Goal: Information Seeking & Learning: Learn about a topic

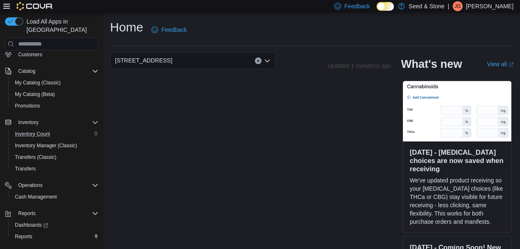
scroll to position [43, 0]
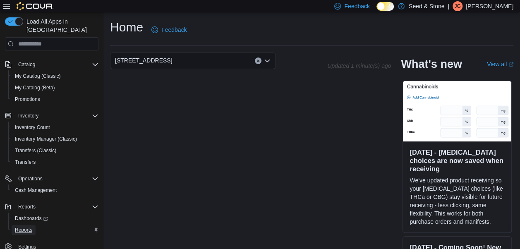
click at [31, 227] on span "Reports" at bounding box center [23, 230] width 17 height 7
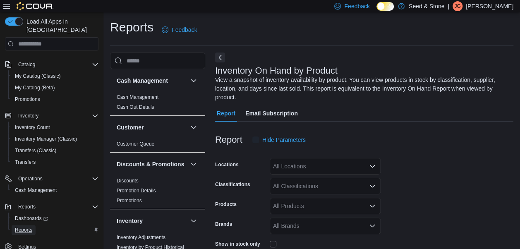
scroll to position [28, 0]
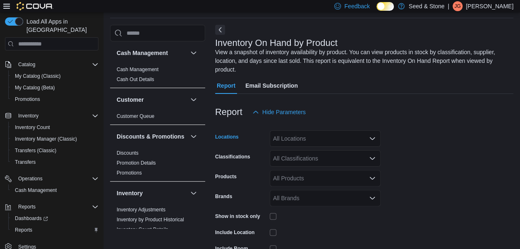
click at [293, 132] on div "All Locations" at bounding box center [325, 138] width 111 height 17
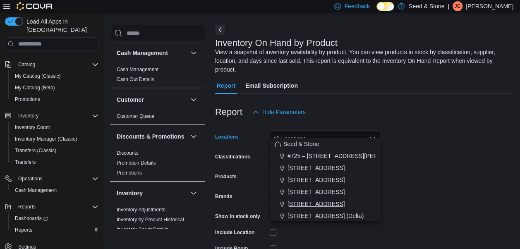
click at [321, 206] on span "590 Old Hope Princeton Way (Hope)" at bounding box center [316, 204] width 57 height 8
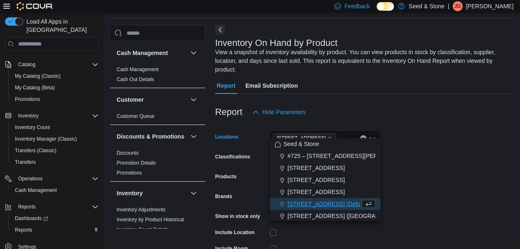
click at [249, 190] on div "Brands" at bounding box center [240, 198] width 51 height 17
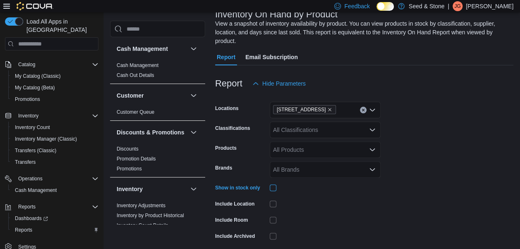
scroll to position [81, 0]
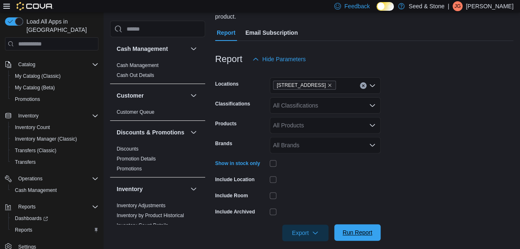
click at [366, 228] on span "Run Report" at bounding box center [358, 232] width 30 height 8
click at [307, 224] on span "Export" at bounding box center [305, 232] width 36 height 17
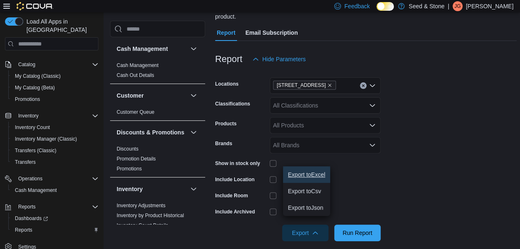
click at [319, 171] on span "Export to Excel" at bounding box center [306, 174] width 37 height 7
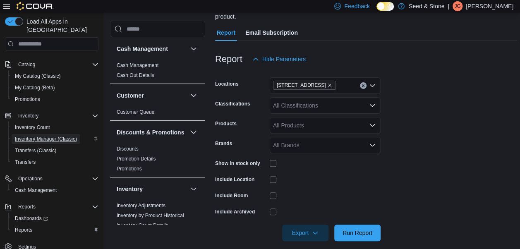
click at [31, 136] on span "Inventory Manager (Classic)" at bounding box center [46, 139] width 62 height 7
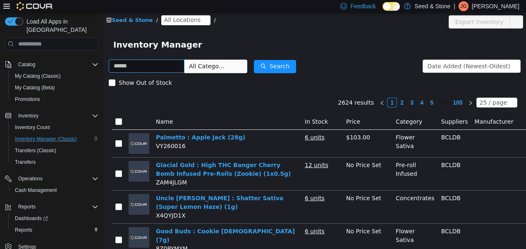
click at [146, 66] on input "text" at bounding box center [147, 66] width 76 height 13
type input "**********"
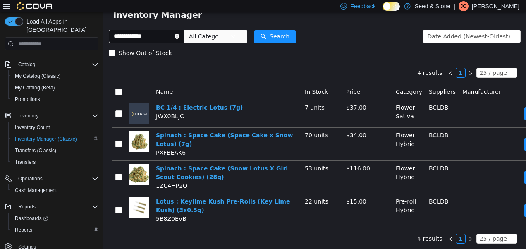
scroll to position [37, 0]
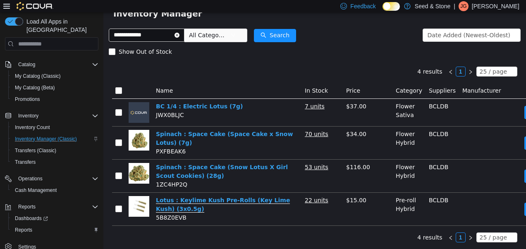
click at [240, 197] on link "Lotus : Keylime Kush Pre-Rolls (Key Lime Kush) (3x0.5g)" at bounding box center [223, 205] width 134 height 16
click at [180, 33] on icon "icon: close-circle" at bounding box center [177, 35] width 5 height 5
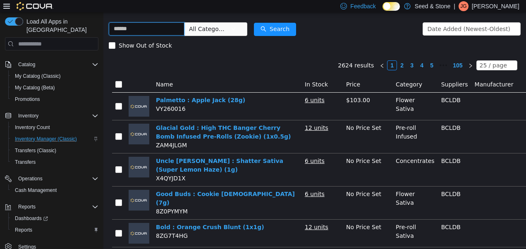
click at [156, 30] on input "text" at bounding box center [147, 28] width 76 height 13
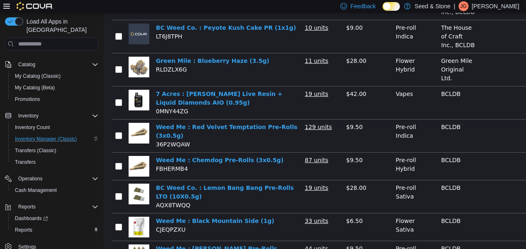
scroll to position [183, 0]
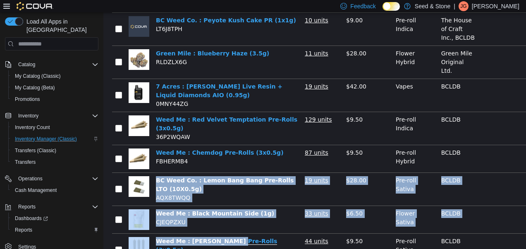
drag, startPoint x: 185, startPoint y: 176, endPoint x: 227, endPoint y: 229, distance: 67.2
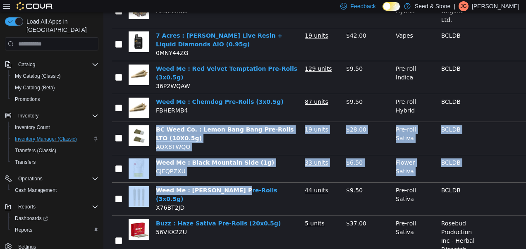
scroll to position [0, 0]
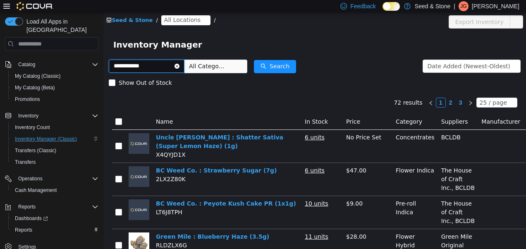
click at [138, 67] on input "**********" at bounding box center [147, 66] width 76 height 13
type input "**********"
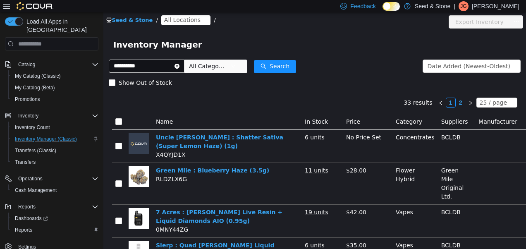
click at [176, 21] on span "All Locations" at bounding box center [182, 19] width 36 height 9
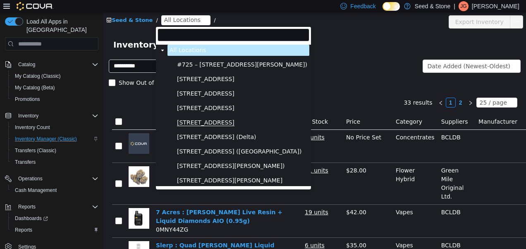
click at [224, 120] on span "590 Old Hope Princeton Way (Hope)" at bounding box center [206, 122] width 58 height 7
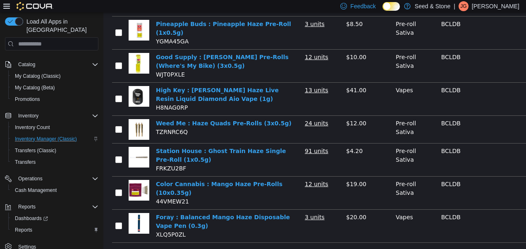
scroll to position [213, 0]
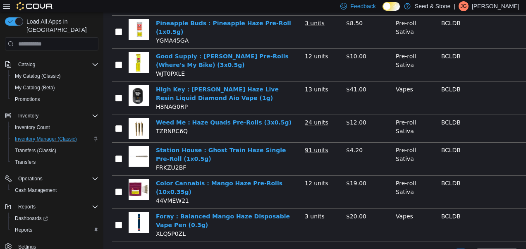
click at [199, 119] on link "Weed Me : Haze Quads Pre-Rolls (3x0.5g)" at bounding box center [224, 122] width 136 height 7
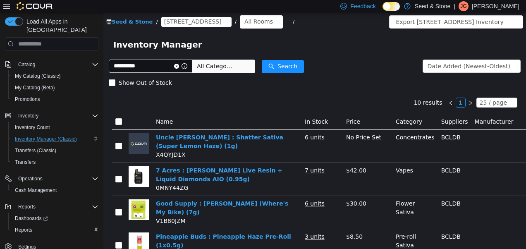
click at [179, 66] on icon "icon: close-circle" at bounding box center [176, 66] width 5 height 5
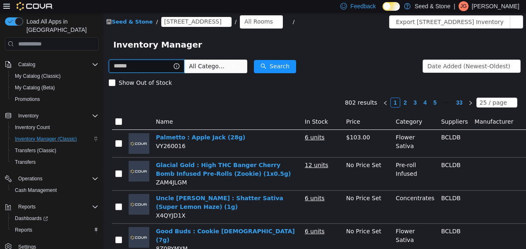
click at [160, 67] on input "text" at bounding box center [147, 66] width 76 height 13
type input "**********"
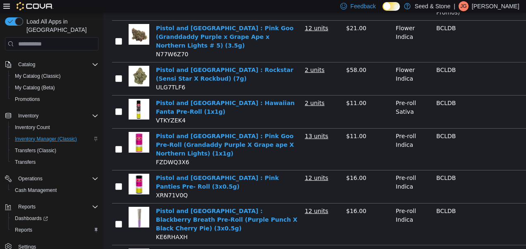
scroll to position [394, 0]
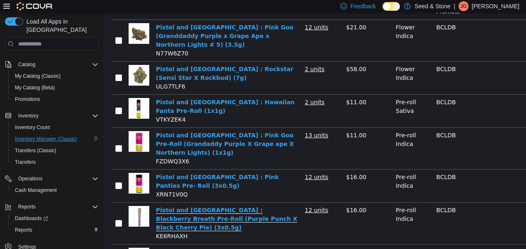
click at [268, 207] on link "Pistol and Paris : Blackberry Breath Pre-Roll (Purple Punch X Black Cherry Pie)…" at bounding box center [226, 219] width 141 height 24
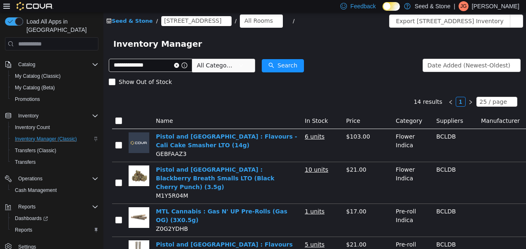
scroll to position [0, 0]
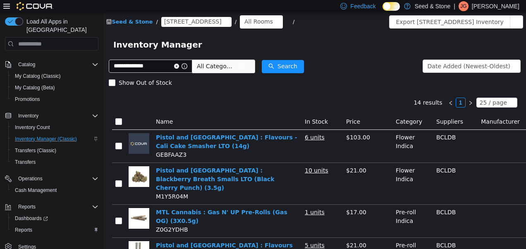
click at [179, 66] on icon "icon: close-circle" at bounding box center [176, 66] width 5 height 5
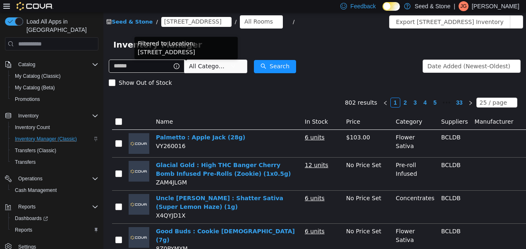
click at [166, 61] on div "Filtered to Location: 590 Old Hope Princeton Way (Hope)" at bounding box center [185, 50] width 103 height 26
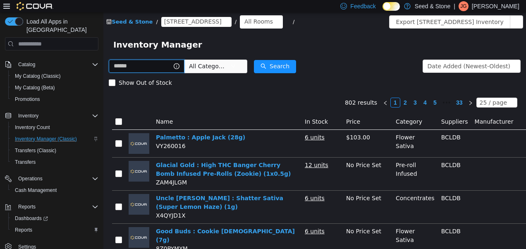
click at [161, 67] on input "text" at bounding box center [147, 66] width 76 height 13
type input "**********"
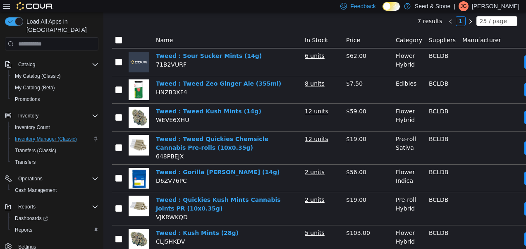
scroll to position [85, 0]
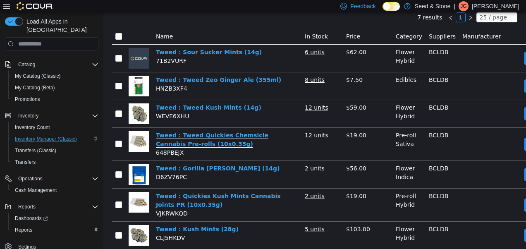
click at [223, 134] on link "Tweed : Tweed Quickies Chemsicle Cannabis Pre-rolls (10x0.35g)" at bounding box center [212, 140] width 113 height 16
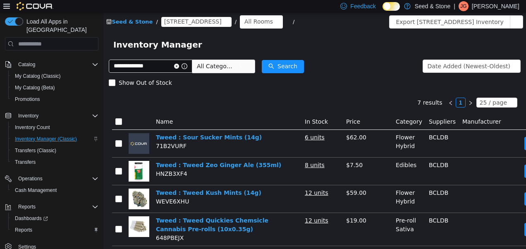
click at [179, 66] on icon "icon: close-circle" at bounding box center [176, 66] width 5 height 5
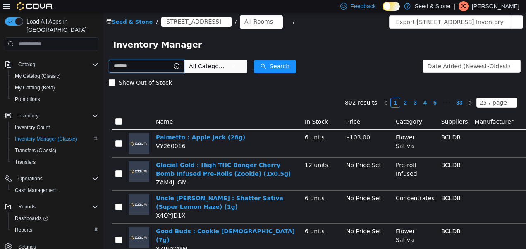
click at [171, 63] on input "text" at bounding box center [147, 66] width 76 height 13
type input "*****"
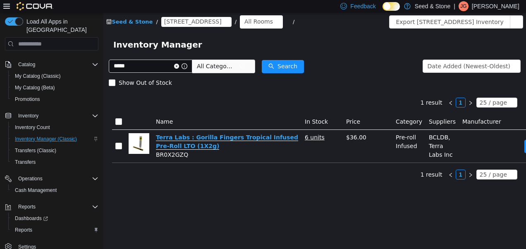
click at [207, 136] on link "Terra Labs : Gorilla Fingers Tropical Infused Pre-Roll LTO (1X2g)" at bounding box center [227, 142] width 142 height 16
click at [179, 65] on icon "icon: close-circle" at bounding box center [176, 66] width 5 height 5
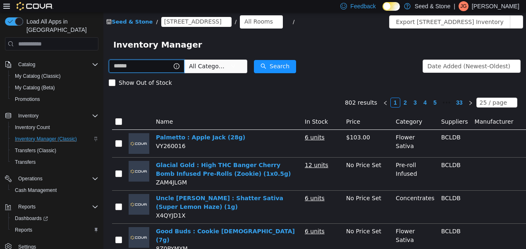
click at [162, 68] on input "text" at bounding box center [147, 66] width 76 height 13
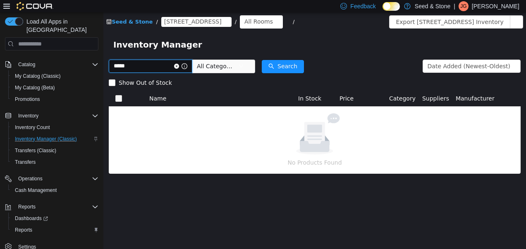
click at [157, 68] on input "*****" at bounding box center [151, 66] width 84 height 13
type input "********"
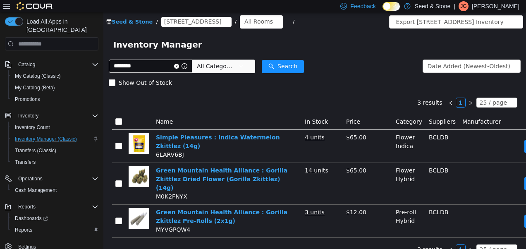
click at [204, 153] on td "Simple Pleasures : Indica Watermelon Zkittlez (14g) 6LARV6BJ" at bounding box center [227, 146] width 149 height 33
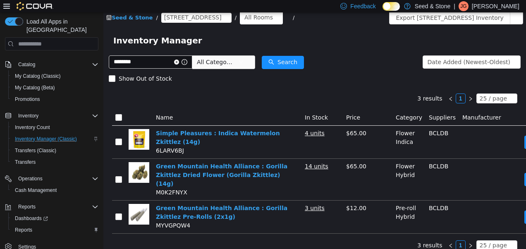
scroll to position [6, 0]
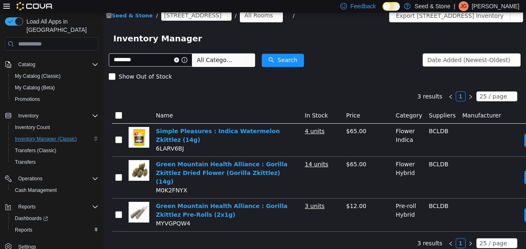
click at [179, 60] on icon "icon: close-circle" at bounding box center [176, 60] width 5 height 5
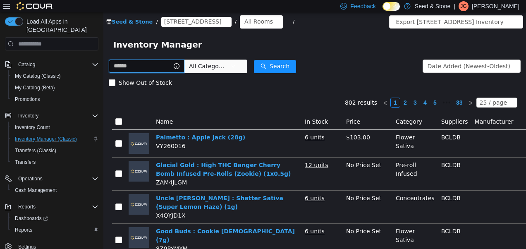
click at [151, 67] on input "text" at bounding box center [147, 66] width 76 height 13
type input "***"
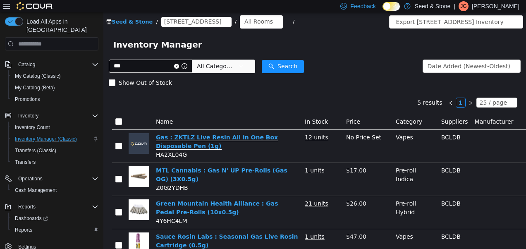
click at [219, 138] on link "Gas : ZKTLZ Live Resin All in One Box Disposable Pen (1g)" at bounding box center [217, 142] width 122 height 16
click at [179, 66] on icon "icon: close-circle" at bounding box center [176, 66] width 5 height 5
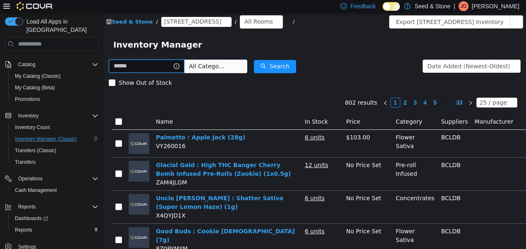
click at [162, 66] on input "text" at bounding box center [147, 66] width 76 height 13
type input "******"
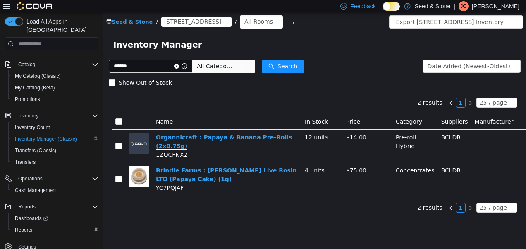
click at [172, 139] on link "Organnicraft : Papaya & Banana Pre-Rolls (2x0.75g)" at bounding box center [224, 142] width 136 height 16
click at [179, 66] on icon "icon: close-circle" at bounding box center [176, 66] width 5 height 5
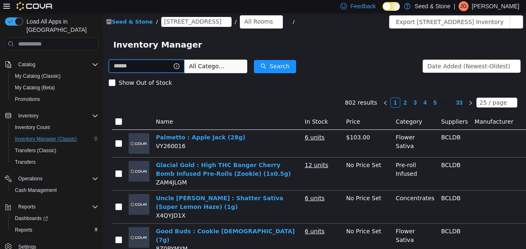
click at [148, 67] on input "text" at bounding box center [147, 66] width 76 height 13
type input "******"
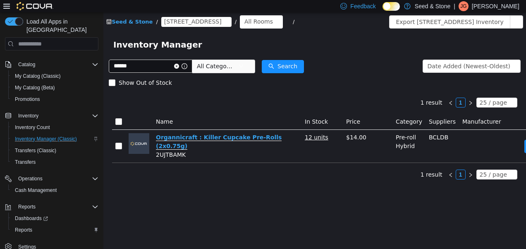
click at [168, 134] on link "Organnicraft : Killer Cupcake Pre-Rolls (2x0.75g)" at bounding box center [219, 142] width 126 height 16
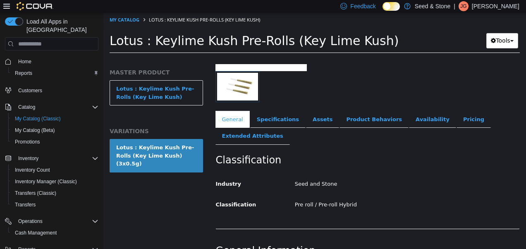
scroll to position [102, 0]
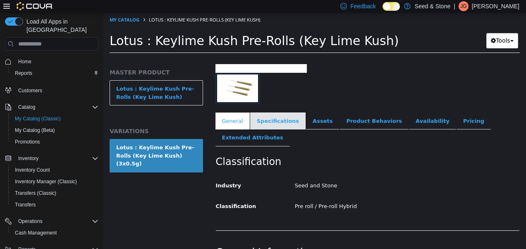
click at [272, 115] on link "Specifications" at bounding box center [277, 121] width 55 height 17
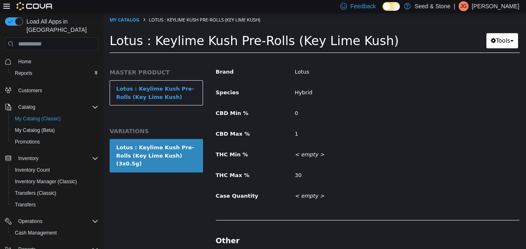
scroll to position [406, 0]
drag, startPoint x: 322, startPoint y: 146, endPoint x: 296, endPoint y: 158, distance: 28.9
click at [296, 158] on div "Brand Lotus Species Hybrid CBD Min % 0 CBD Max % 1 THC Min % < empty > THC Max …" at bounding box center [368, 133] width 304 height 139
click at [463, 126] on div "1" at bounding box center [407, 133] width 237 height 14
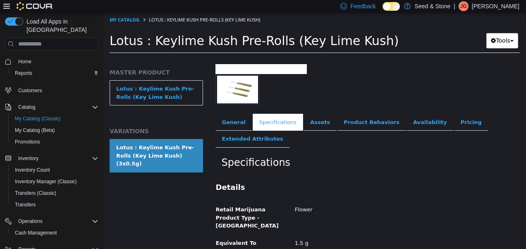
scroll to position [0, 0]
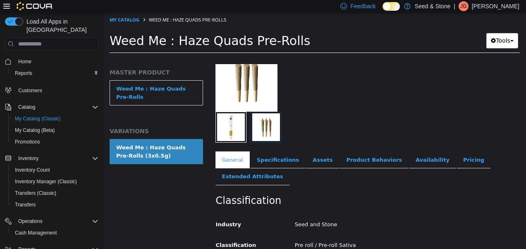
scroll to position [83, 0]
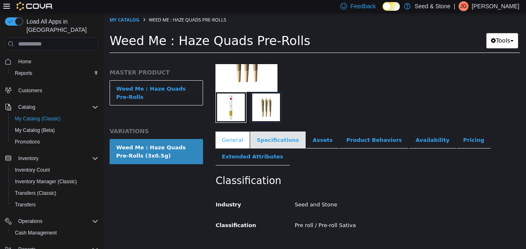
click at [272, 140] on link "Specifications" at bounding box center [277, 140] width 55 height 17
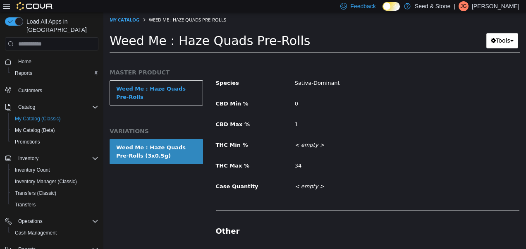
scroll to position [403, 0]
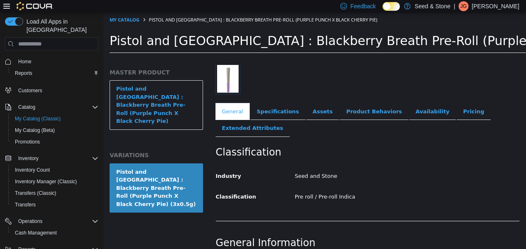
scroll to position [69, 0]
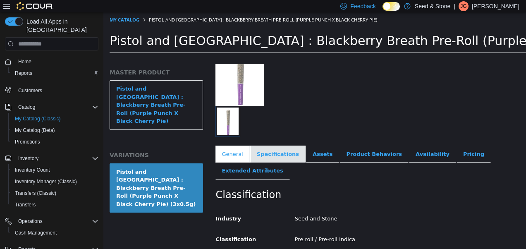
click at [267, 155] on link "Specifications" at bounding box center [277, 154] width 55 height 17
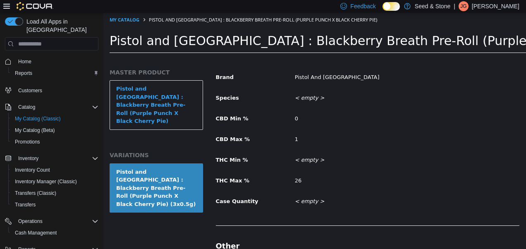
scroll to position [375, 0]
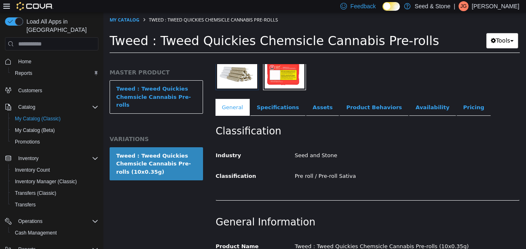
scroll to position [102, 0]
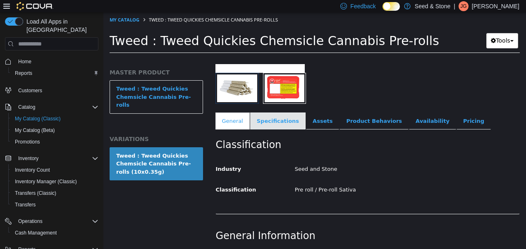
click at [279, 119] on link "Specifications" at bounding box center [277, 121] width 55 height 17
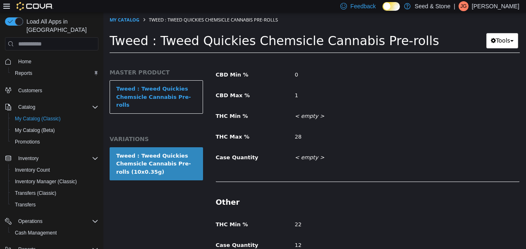
scroll to position [426, 0]
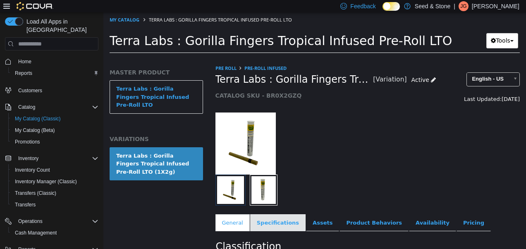
click at [269, 225] on link "Specifications" at bounding box center [277, 222] width 55 height 17
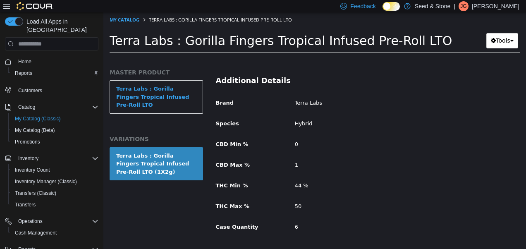
scroll to position [364, 0]
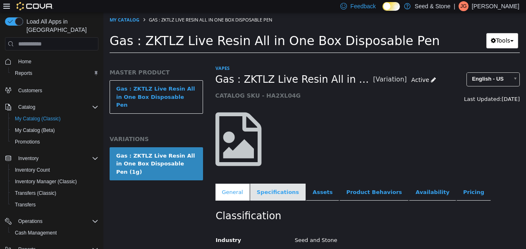
click at [271, 190] on link "Specifications" at bounding box center [277, 192] width 55 height 17
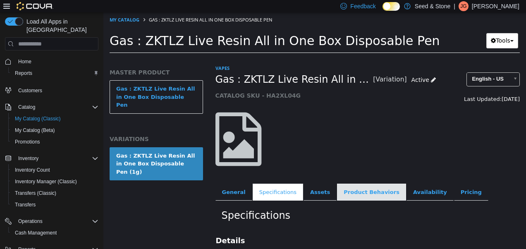
click at [354, 189] on link "Product Behaviors" at bounding box center [371, 192] width 69 height 17
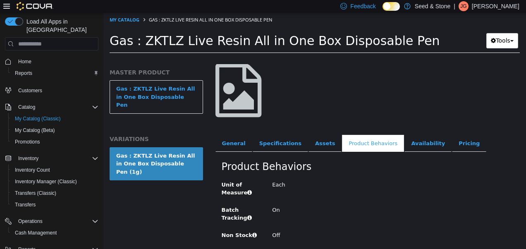
scroll to position [55, 0]
click at [405, 139] on link "Availability" at bounding box center [428, 143] width 47 height 17
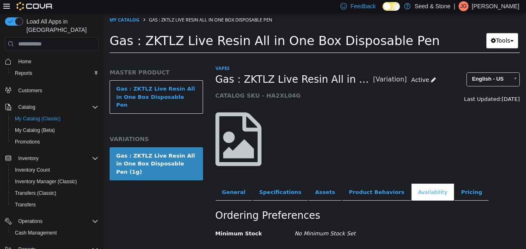
scroll to position [2, 0]
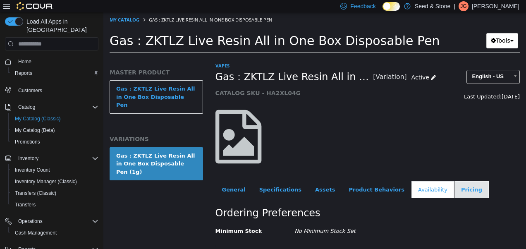
click at [455, 189] on link "Pricing" at bounding box center [472, 189] width 34 height 17
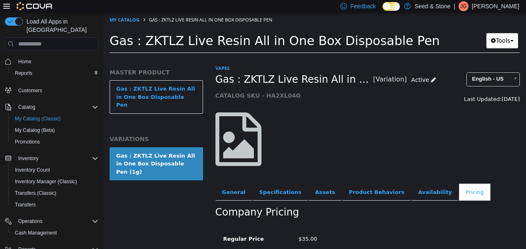
scroll to position [64, 0]
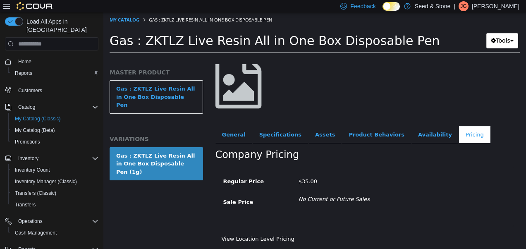
click at [428, 187] on div "Regular Price $35.00 Sale Price No Current or Future Sales" at bounding box center [367, 191] width 289 height 32
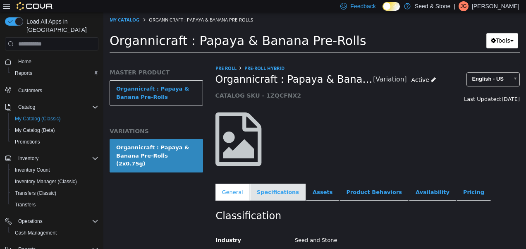
click at [277, 195] on link "Specifications" at bounding box center [277, 192] width 55 height 17
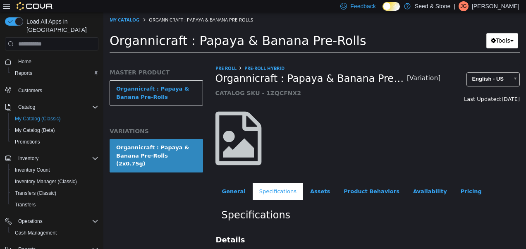
click at [277, 195] on link "Specifications" at bounding box center [278, 191] width 50 height 17
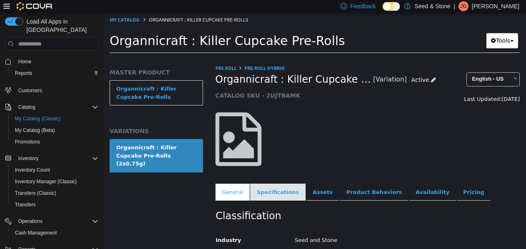
click at [280, 189] on link "Specifications" at bounding box center [277, 192] width 55 height 17
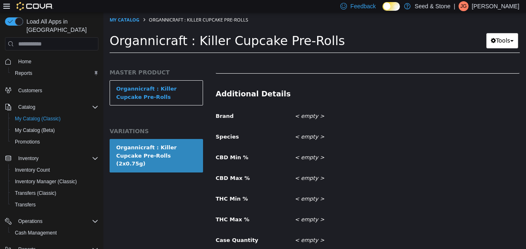
scroll to position [314, 0]
